Goal: Transaction & Acquisition: Purchase product/service

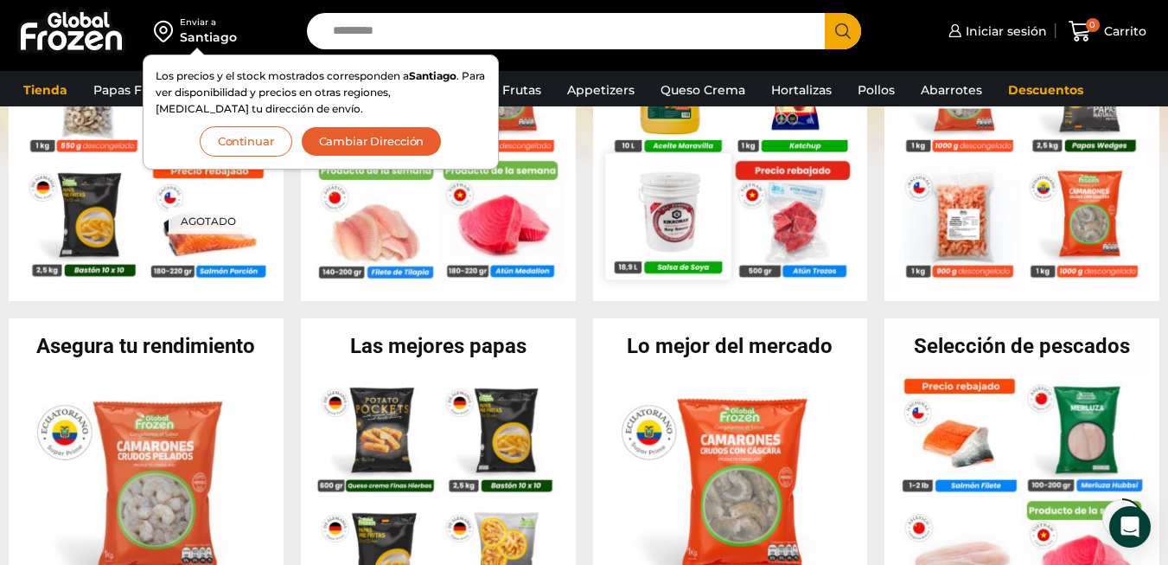
scroll to position [605, 0]
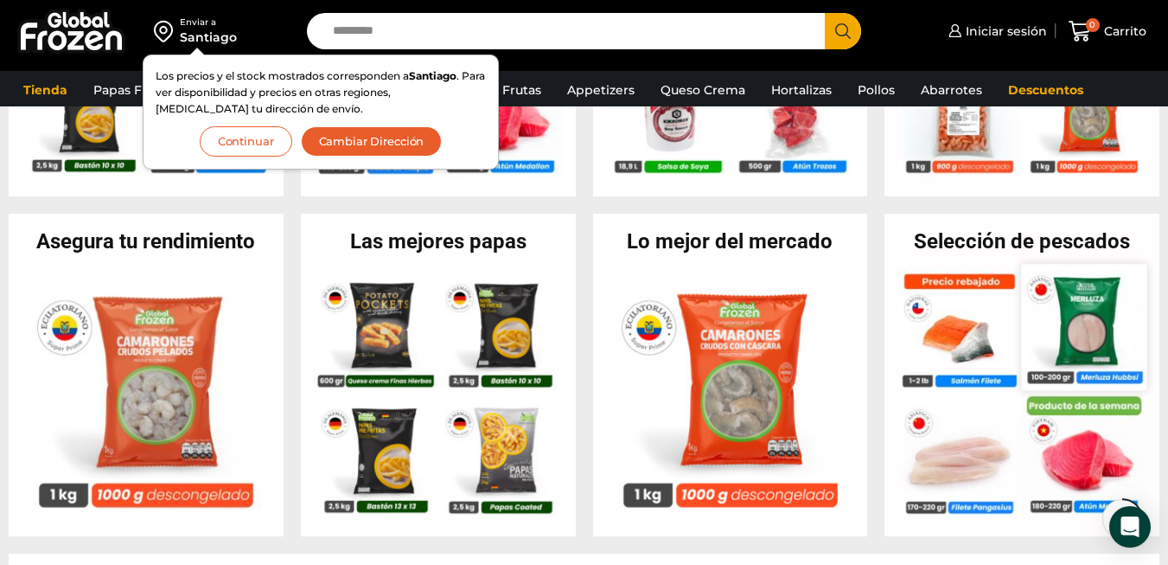
click at [1090, 316] on img at bounding box center [1084, 326] width 125 height 125
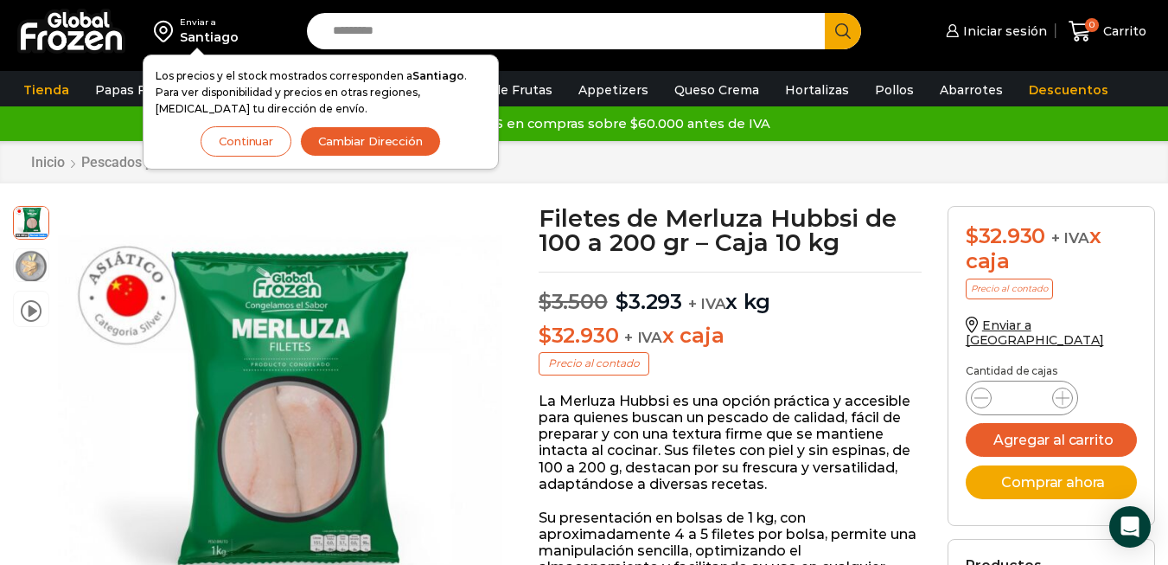
click at [246, 137] on button "Continuar" at bounding box center [246, 141] width 91 height 30
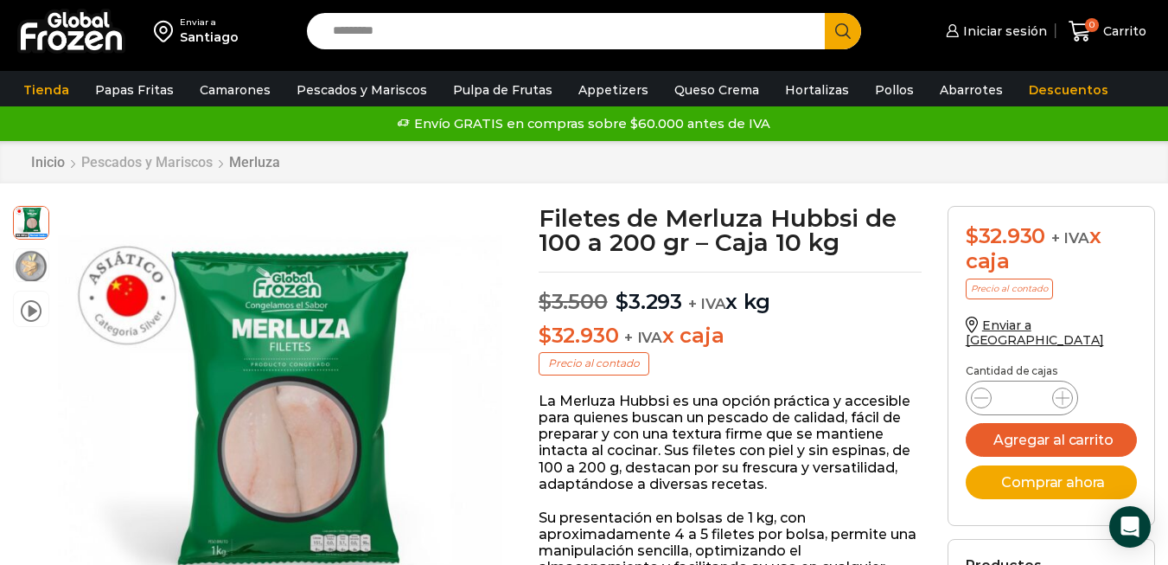
click at [133, 161] on link "Pescados y Mariscos" at bounding box center [146, 162] width 133 height 16
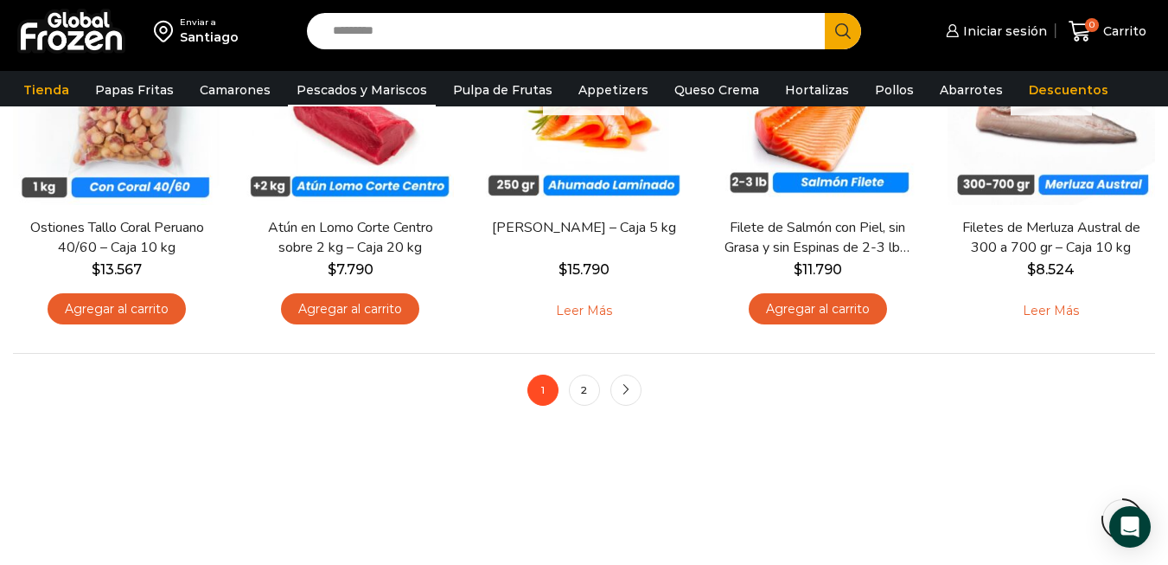
scroll to position [1383, 0]
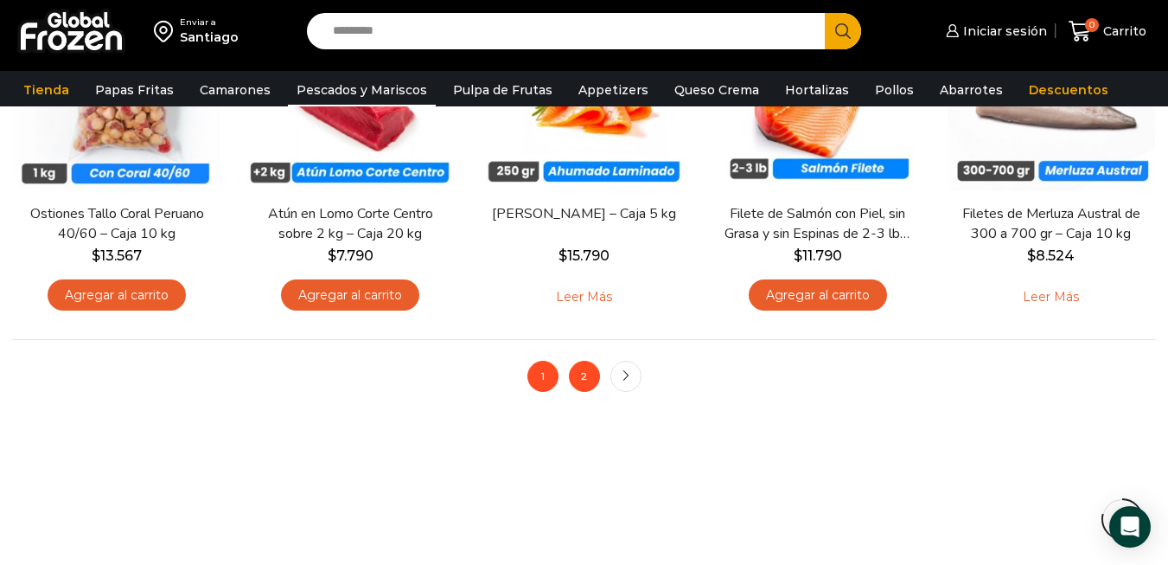
click at [585, 382] on link "2" at bounding box center [584, 376] width 31 height 31
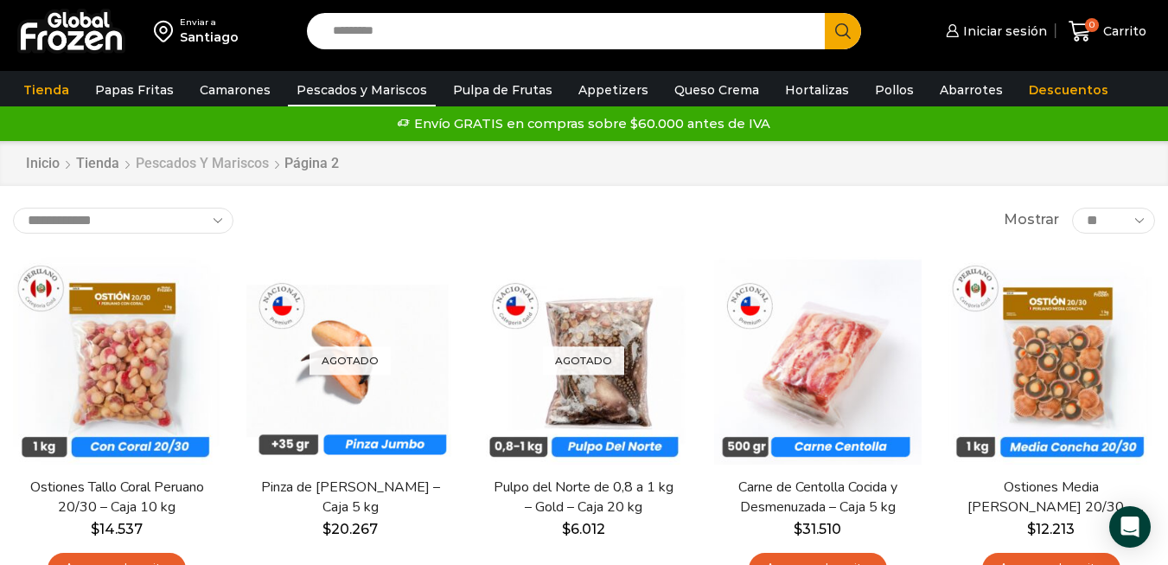
click at [204, 162] on link "Pescados y Mariscos" at bounding box center [202, 164] width 135 height 20
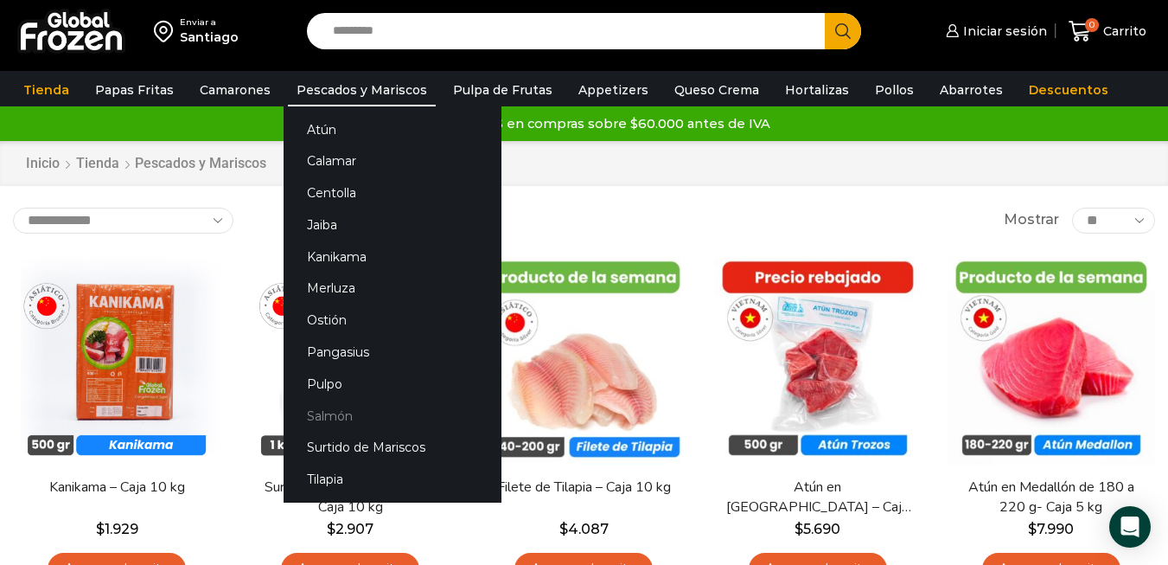
click at [332, 417] on link "Salmón" at bounding box center [393, 415] width 218 height 32
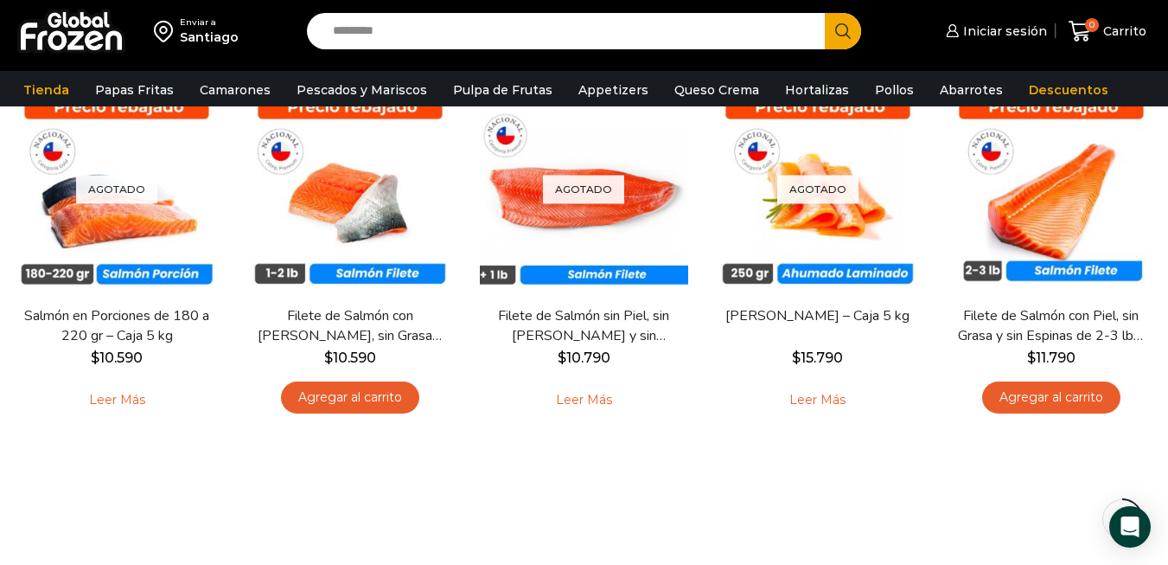
scroll to position [86, 0]
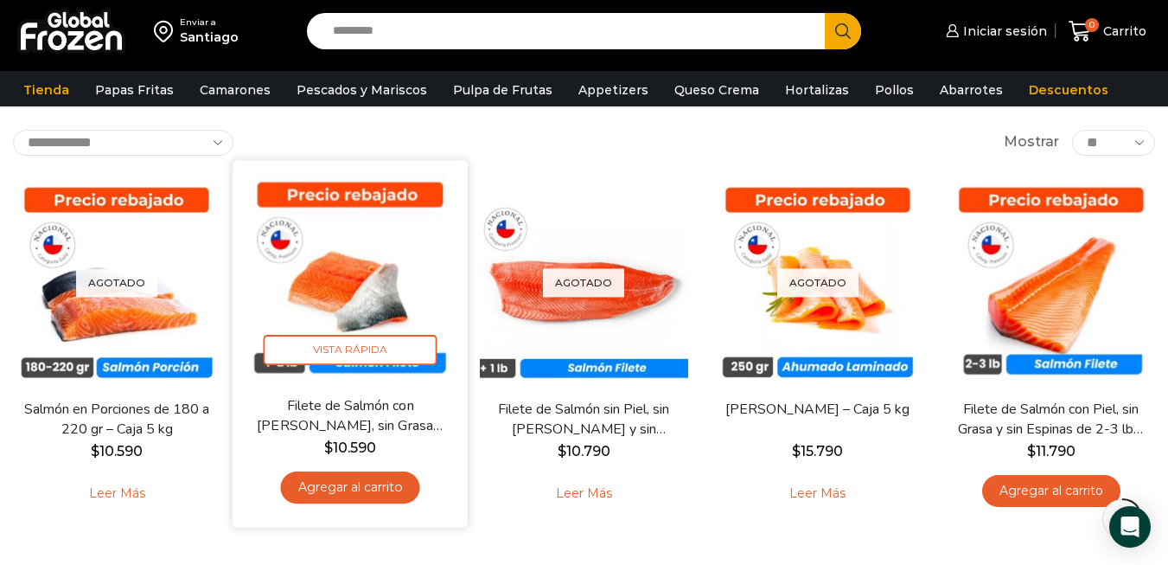
click at [378, 266] on img at bounding box center [350, 277] width 209 height 209
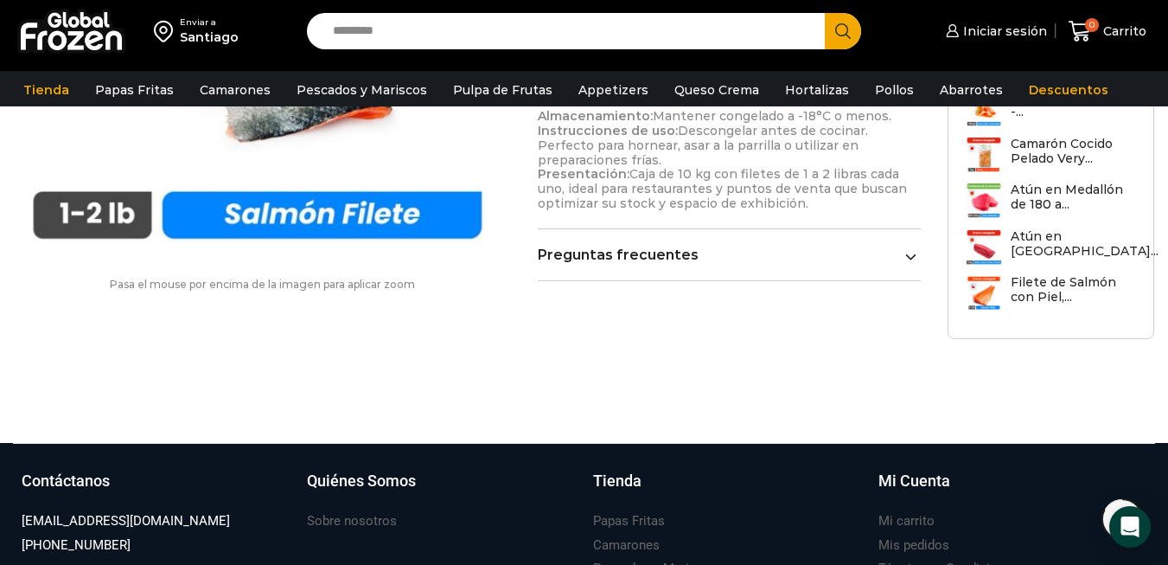
scroll to position [1298, 0]
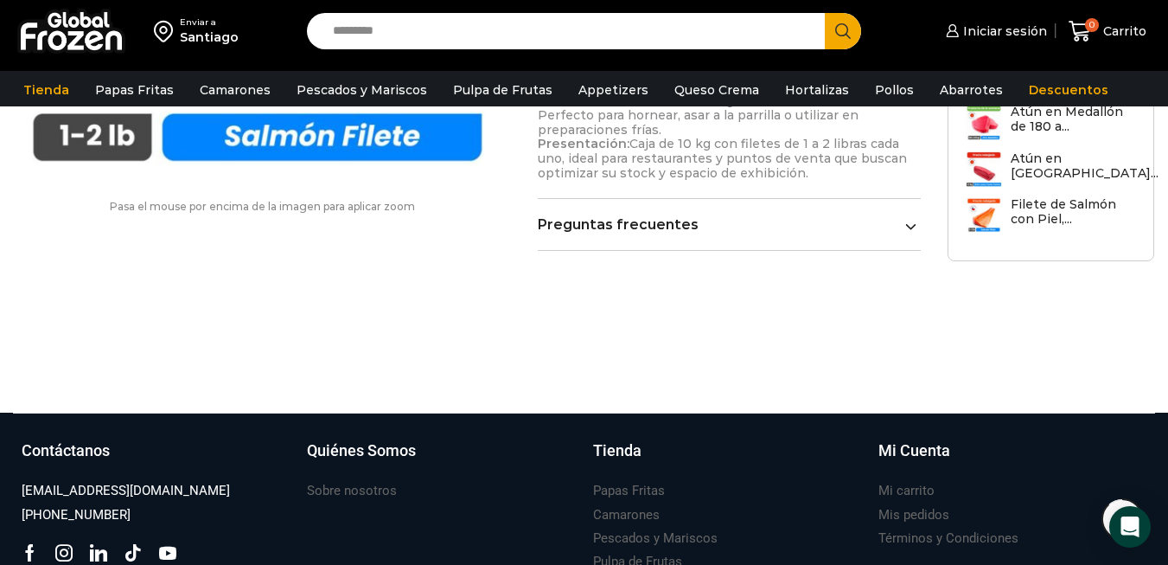
click at [905, 219] on span at bounding box center [910, 224] width 11 height 11
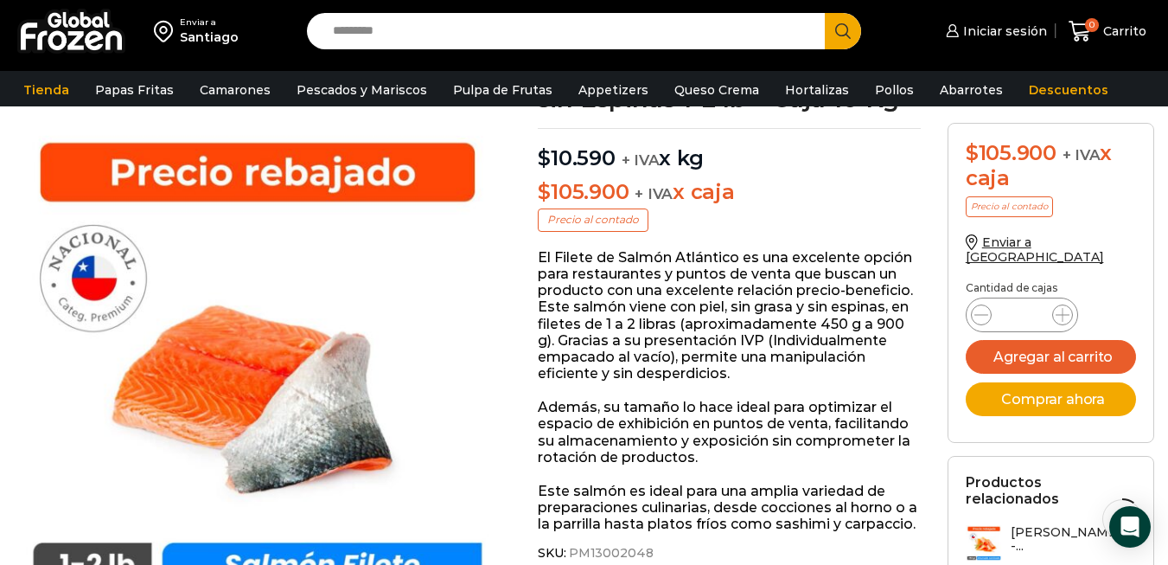
scroll to position [173, 0]
